Goal: Book appointment/travel/reservation

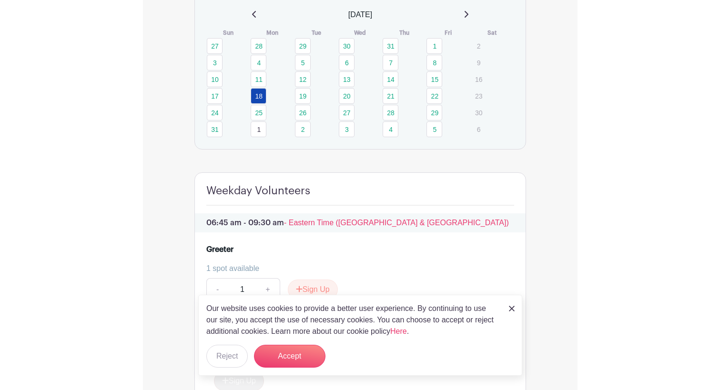
scroll to position [817, 0]
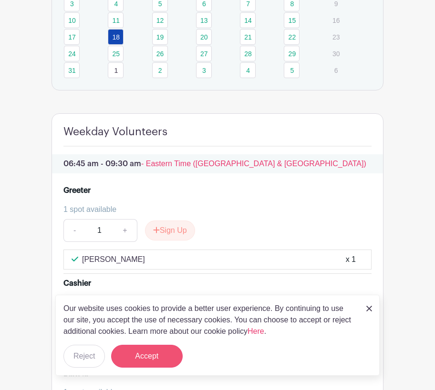
click at [168, 358] on button "Accept" at bounding box center [147, 356] width 72 height 23
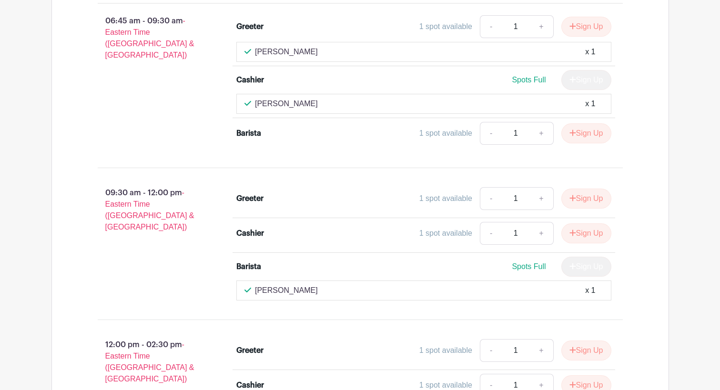
scroll to position [550, 0]
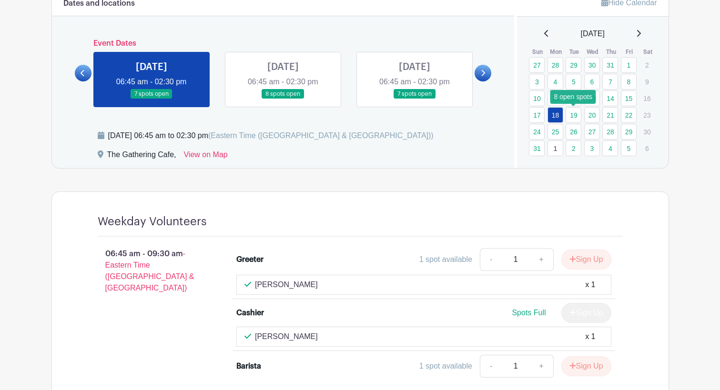
click at [434, 112] on link "19" at bounding box center [574, 115] width 16 height 16
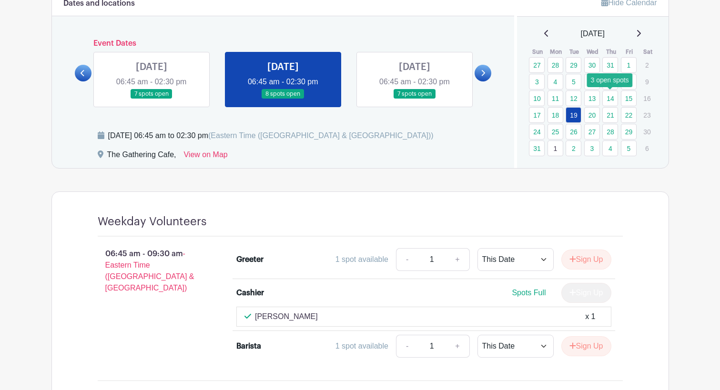
click at [434, 96] on link "14" at bounding box center [611, 99] width 16 height 16
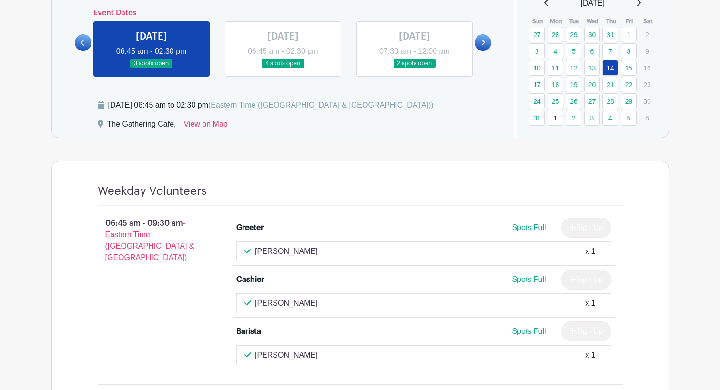
scroll to position [581, 0]
click at [434, 81] on link "19" at bounding box center [574, 85] width 16 height 16
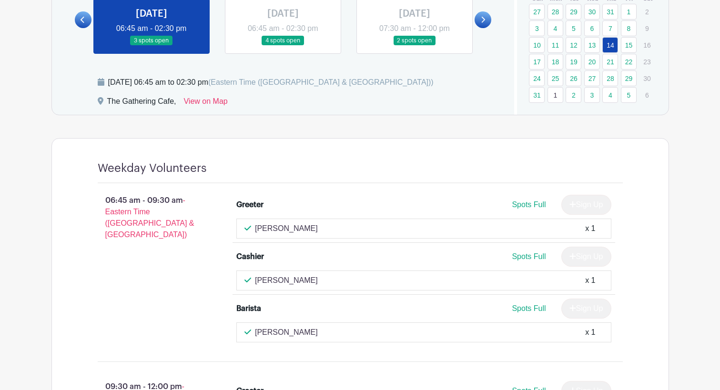
scroll to position [604, 0]
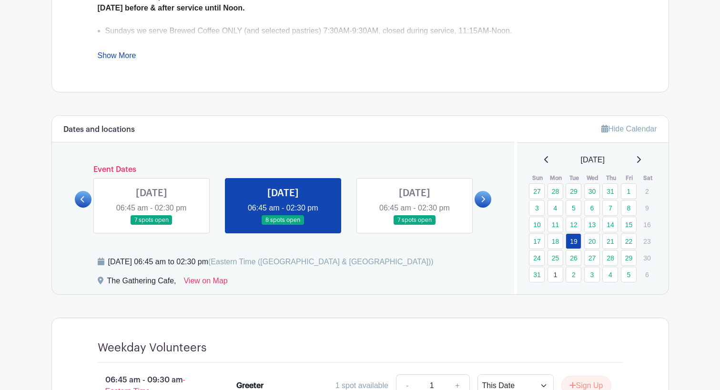
scroll to position [412, 0]
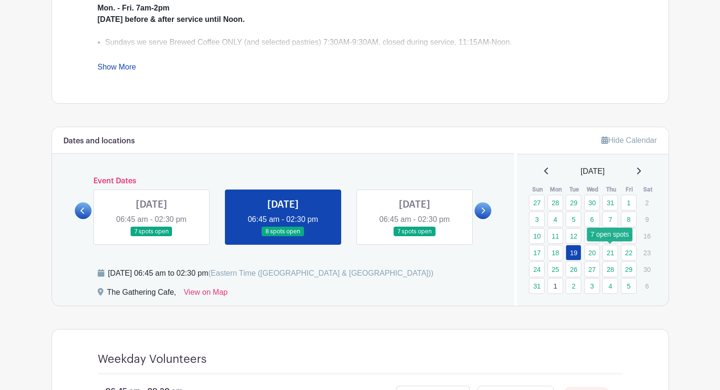
click at [434, 249] on link "21" at bounding box center [611, 253] width 16 height 16
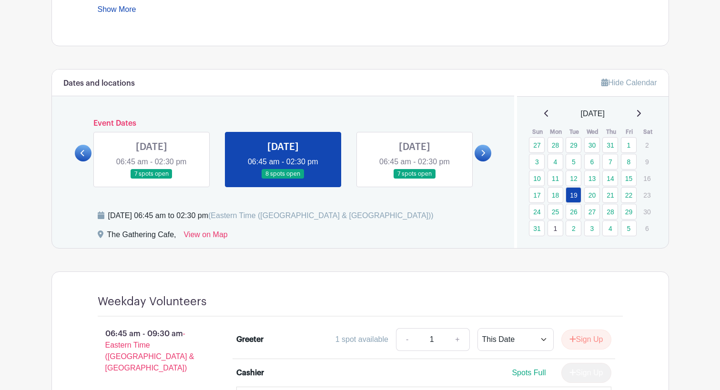
scroll to position [474, 0]
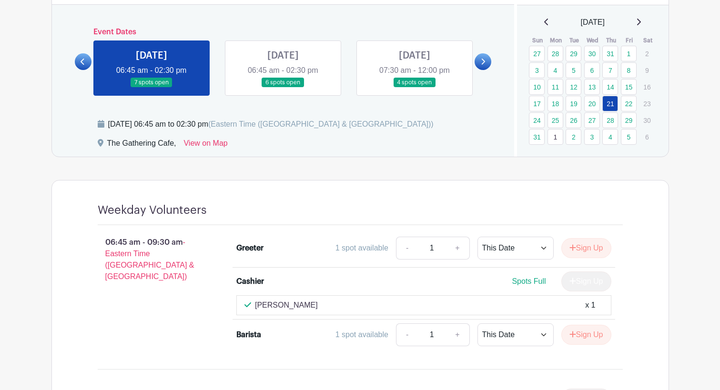
scroll to position [562, 0]
click at [434, 102] on link "20" at bounding box center [592, 104] width 16 height 16
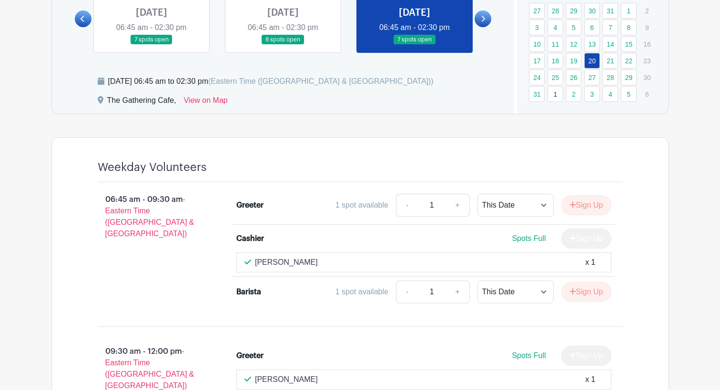
scroll to position [604, 0]
click at [434, 61] on link "22" at bounding box center [629, 61] width 16 height 16
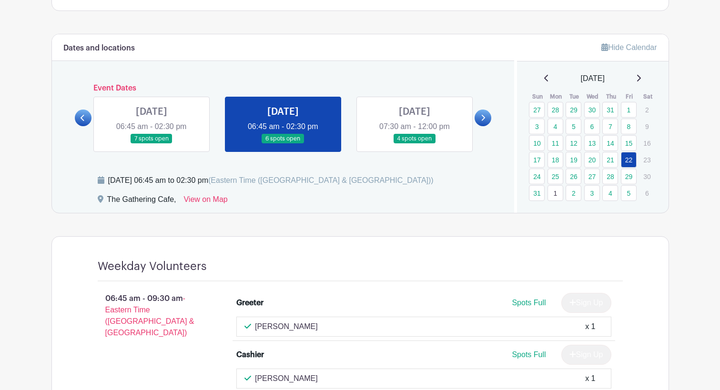
scroll to position [505, 0]
